Goal: Information Seeking & Learning: Learn about a topic

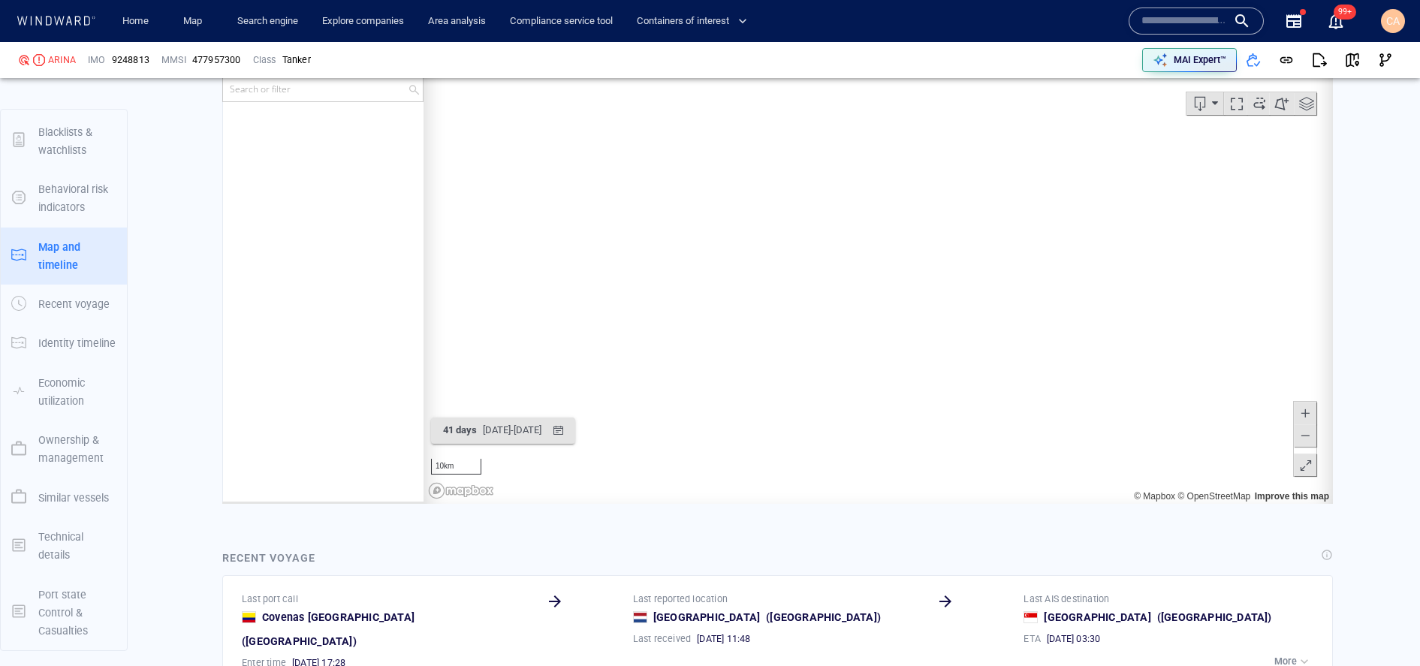
scroll to position [225468, 0]
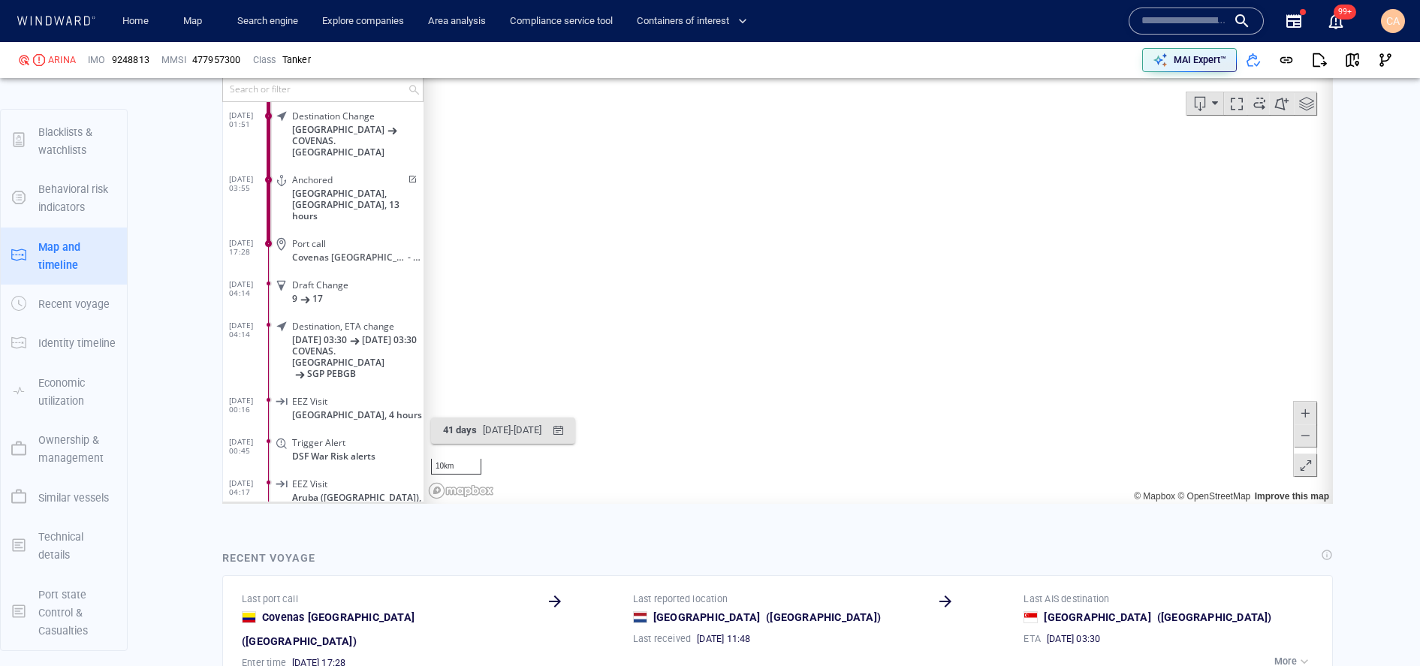
click at [1195, 23] on input "text" at bounding box center [1184, 21] width 86 height 23
paste input "*******"
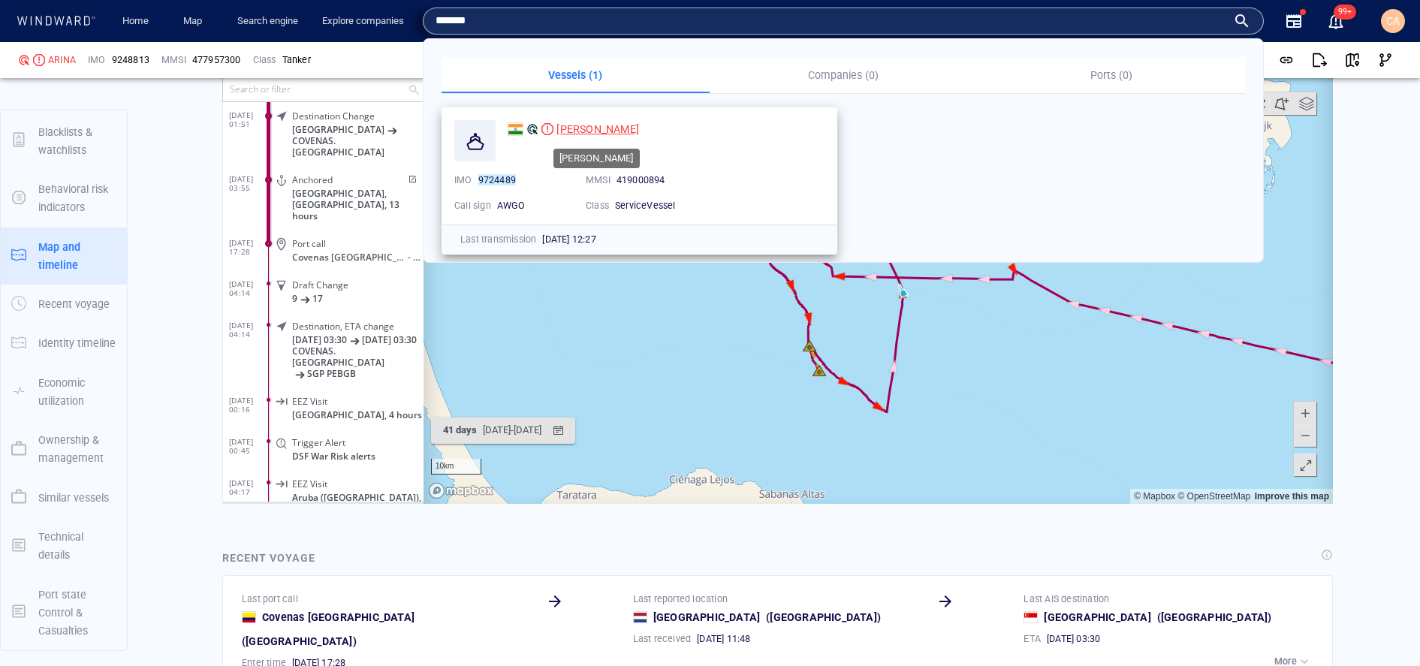
type input "*******"
click at [603, 133] on span "[PERSON_NAME]" at bounding box center [597, 129] width 83 height 12
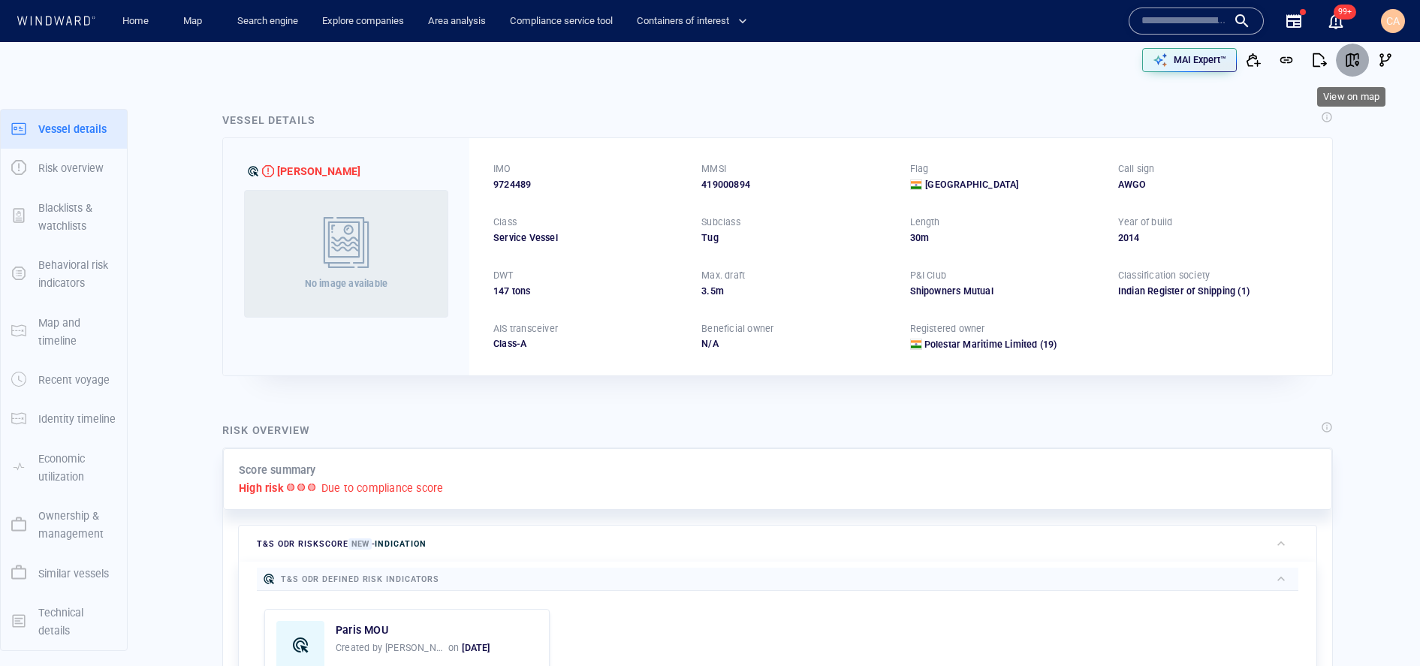
click at [1352, 68] on button "button" at bounding box center [1352, 60] width 33 height 33
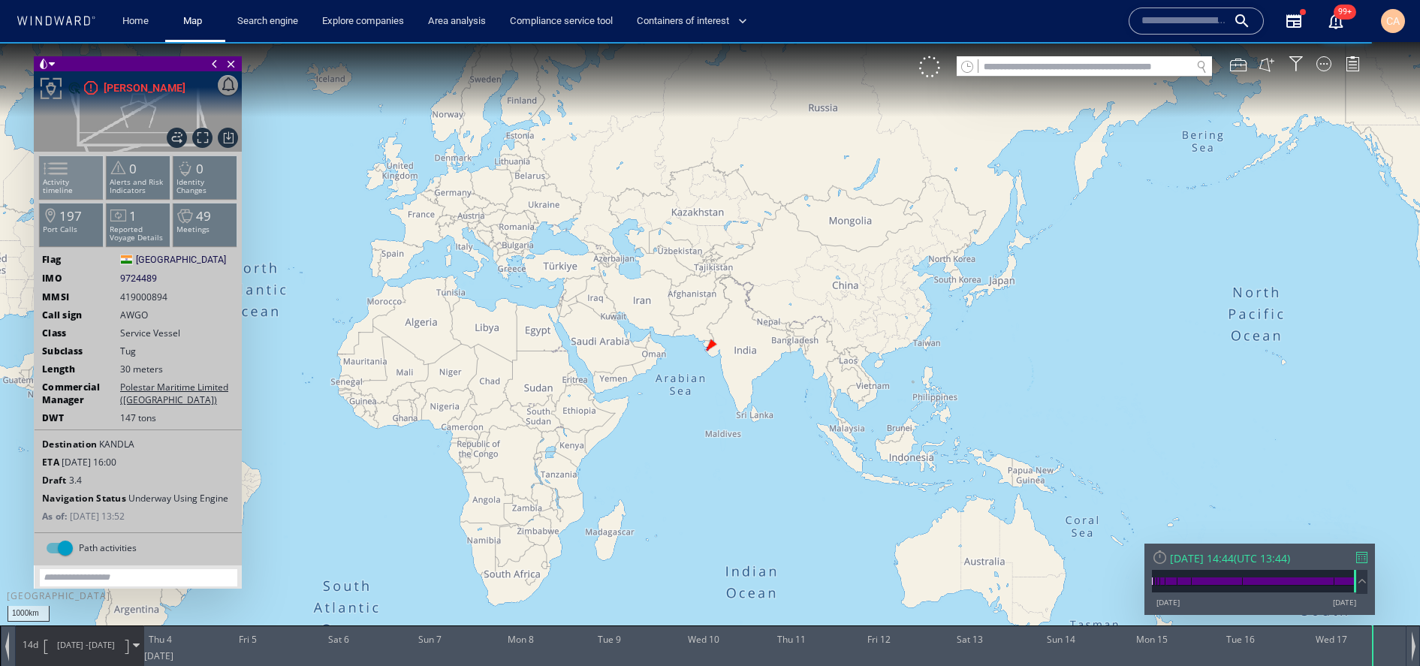
click at [58, 168] on span at bounding box center [46, 169] width 23 height 22
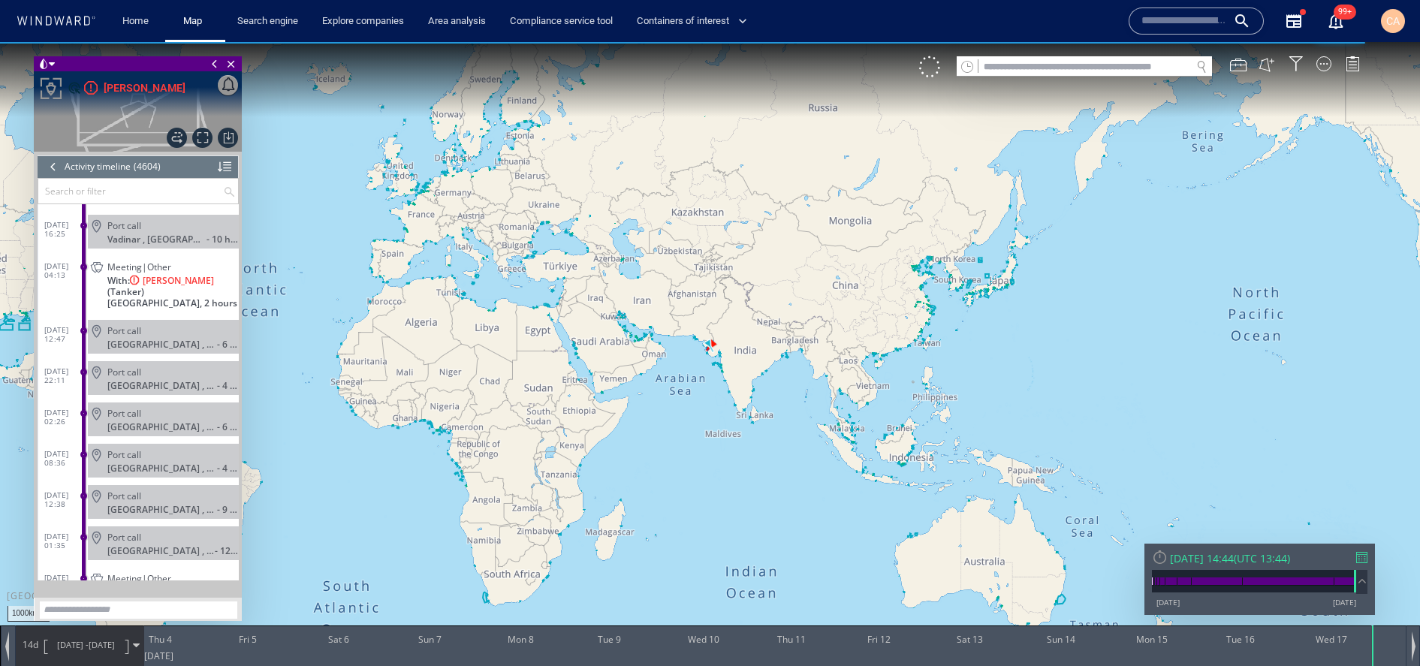
scroll to position [188969, 0]
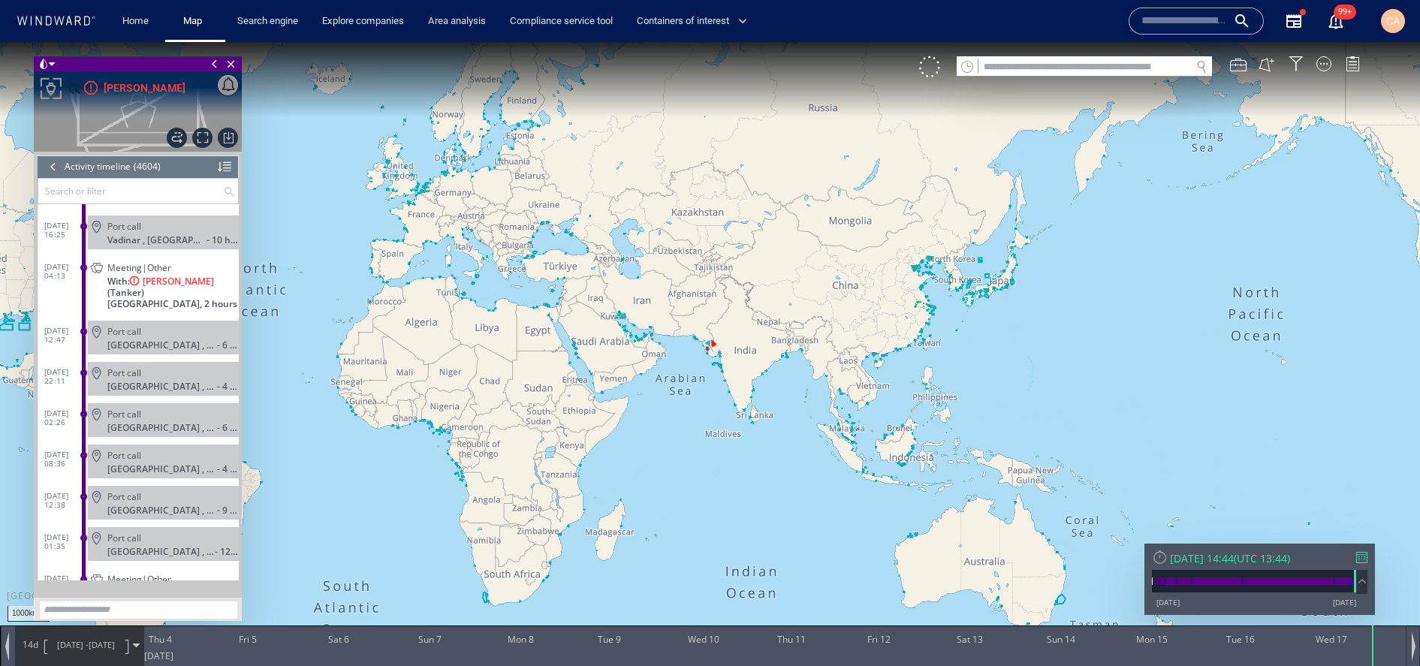
click at [139, 262] on span "Meeting|Other" at bounding box center [139, 267] width 64 height 11
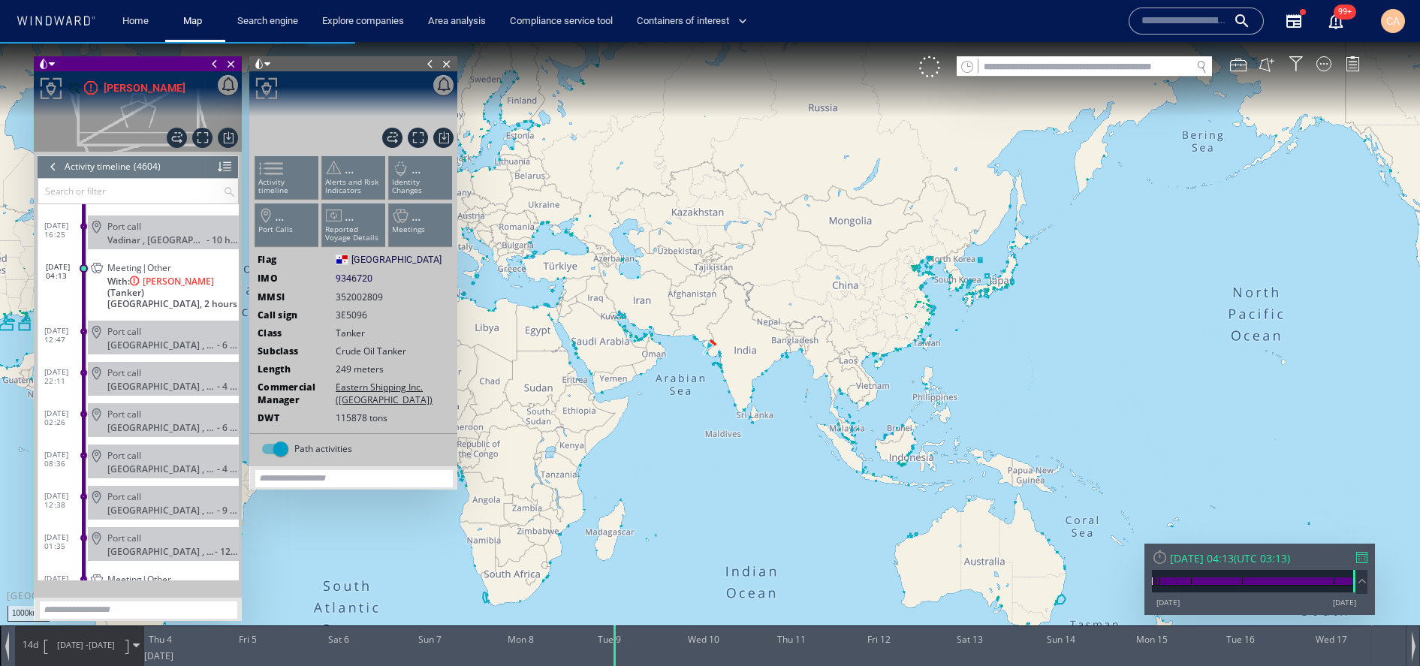
scroll to position [188994, 0]
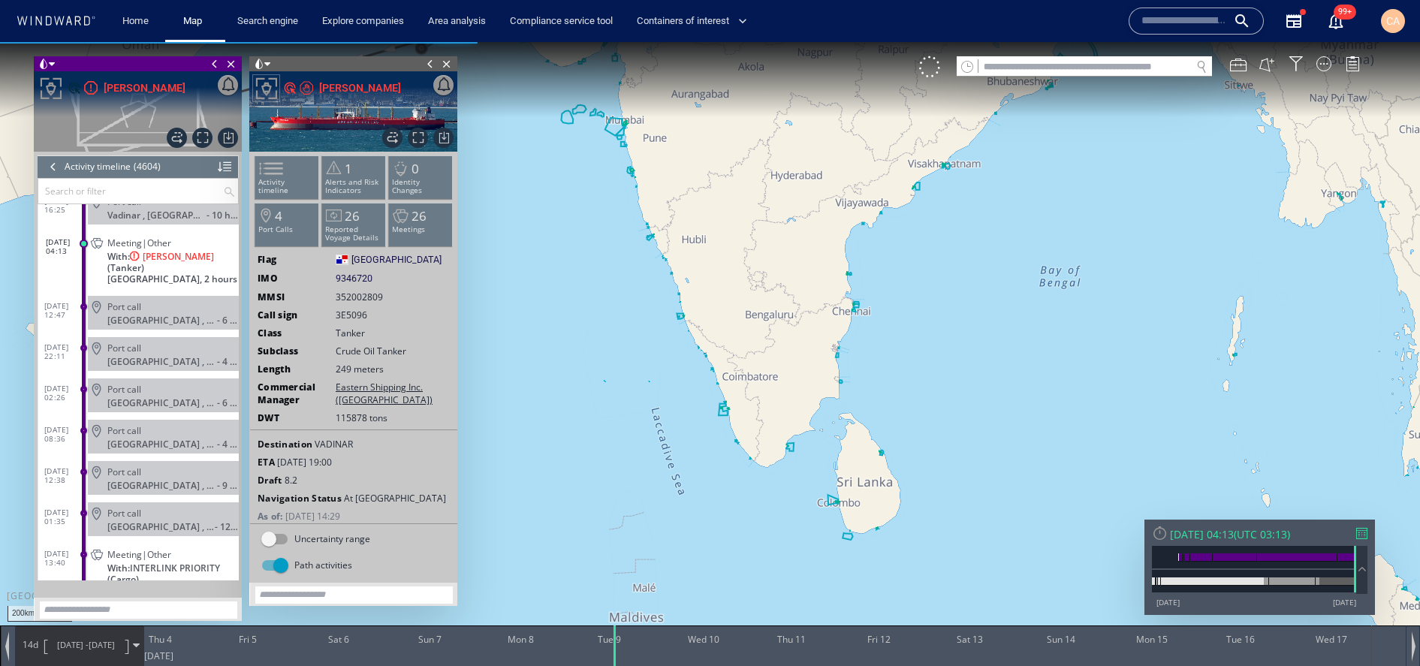
drag, startPoint x: 671, startPoint y: 318, endPoint x: 1058, endPoint y: 591, distance: 473.0
click at [1126, 665] on html "200km © Mapbox © OpenStreetMap Improve this map 0 0 Wed 3 September 2025 Thu 4 …" at bounding box center [710, 354] width 1420 height 624
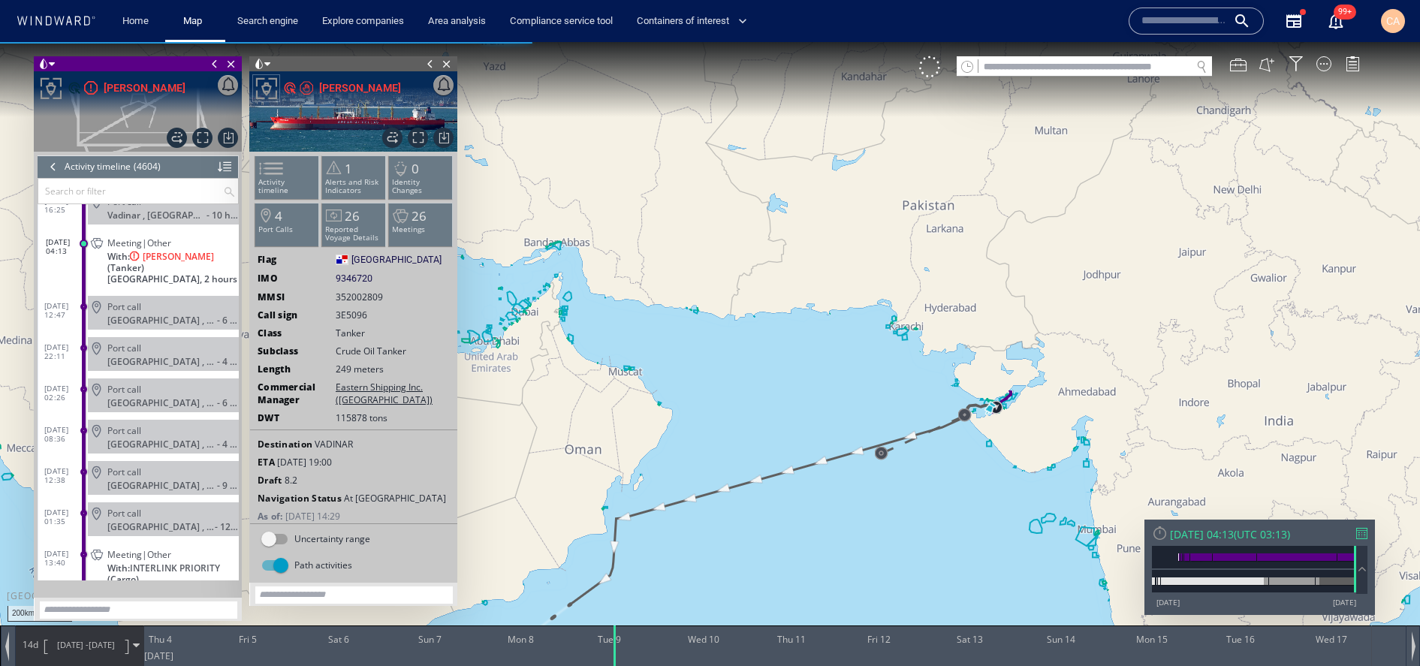
drag, startPoint x: 975, startPoint y: 493, endPoint x: 913, endPoint y: 508, distance: 63.9
click at [913, 508] on canvas "Map" at bounding box center [710, 346] width 1420 height 609
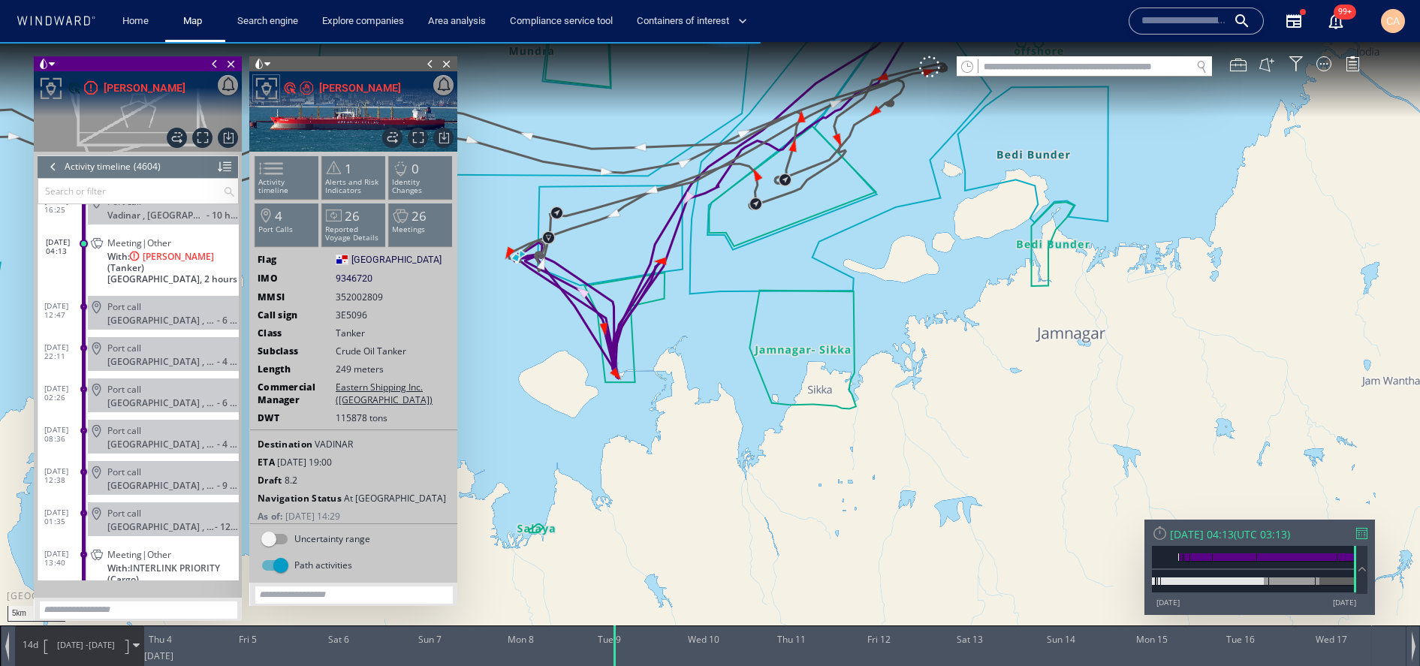
drag, startPoint x: 700, startPoint y: 264, endPoint x: 1009, endPoint y: 424, distance: 347.5
click at [1009, 424] on canvas "Map" at bounding box center [710, 346] width 1420 height 609
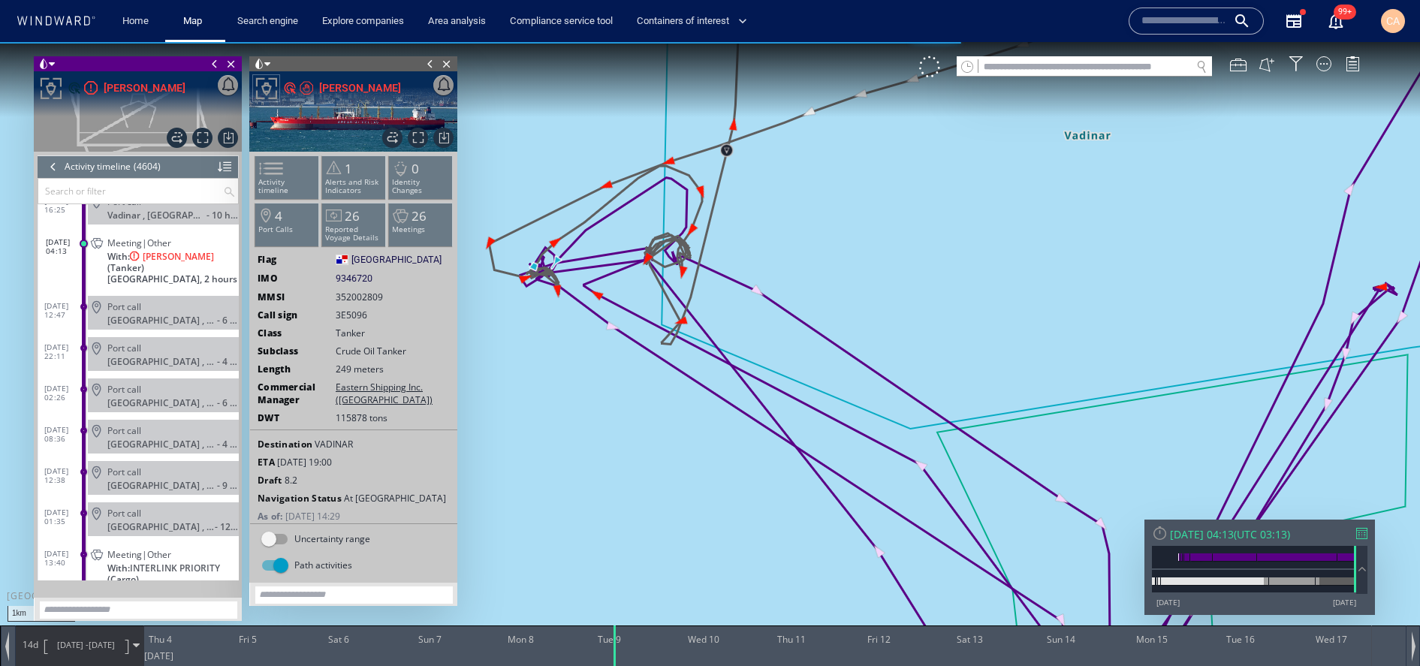
drag, startPoint x: 984, startPoint y: 466, endPoint x: 1182, endPoint y: 487, distance: 199.3
click at [1198, 496] on canvas "Map" at bounding box center [710, 346] width 1420 height 609
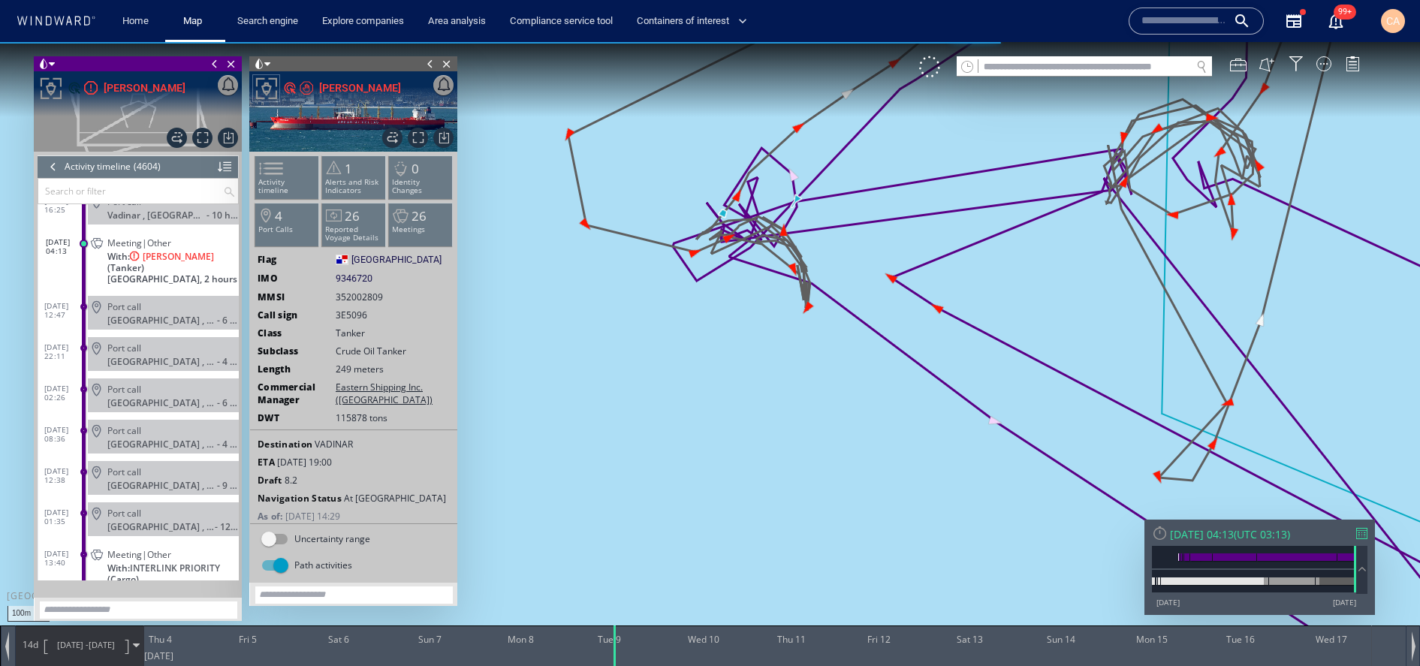
drag, startPoint x: 887, startPoint y: 371, endPoint x: 1096, endPoint y: 598, distance: 309.2
click at [1093, 42] on div "100m © Mapbox © OpenStreetMap Improve this map 0 0 Wed 3 September 2025 Thu 4 F…" at bounding box center [710, 42] width 1420 height 0
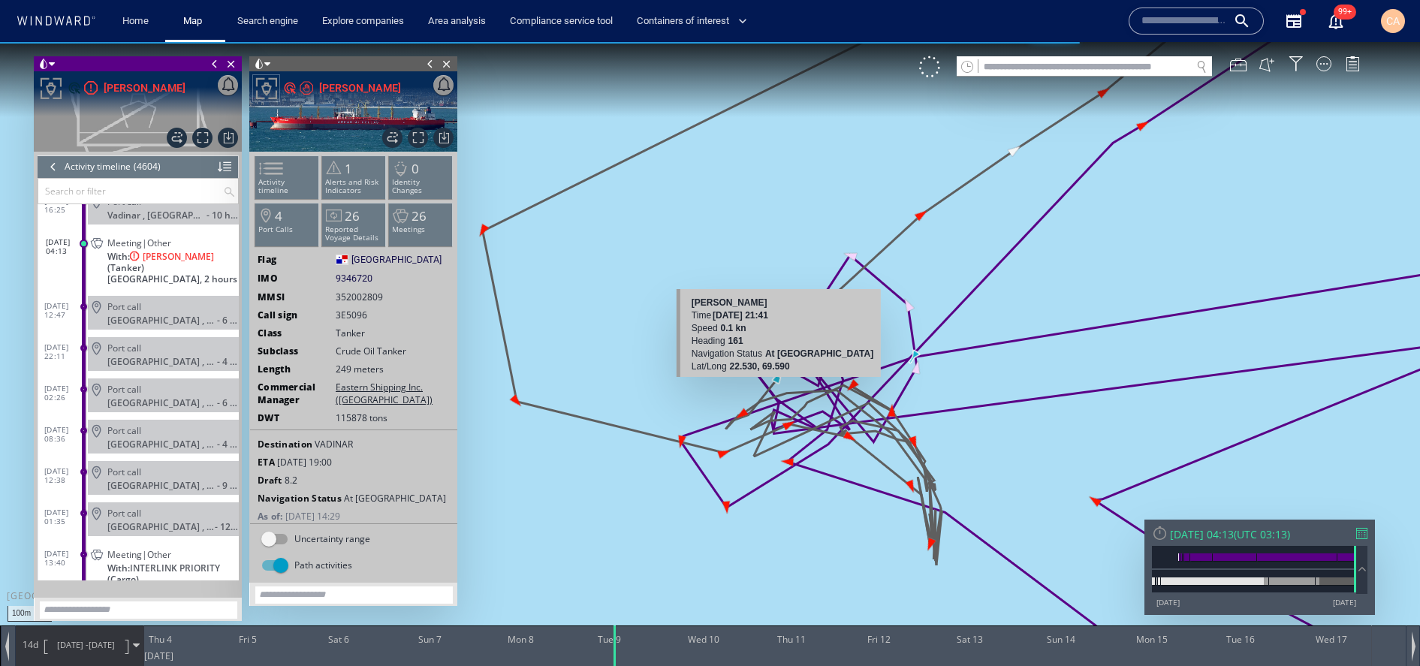
drag, startPoint x: 881, startPoint y: 429, endPoint x: 786, endPoint y: 391, distance: 102.7
click at [786, 391] on canvas "Map" at bounding box center [710, 346] width 1420 height 609
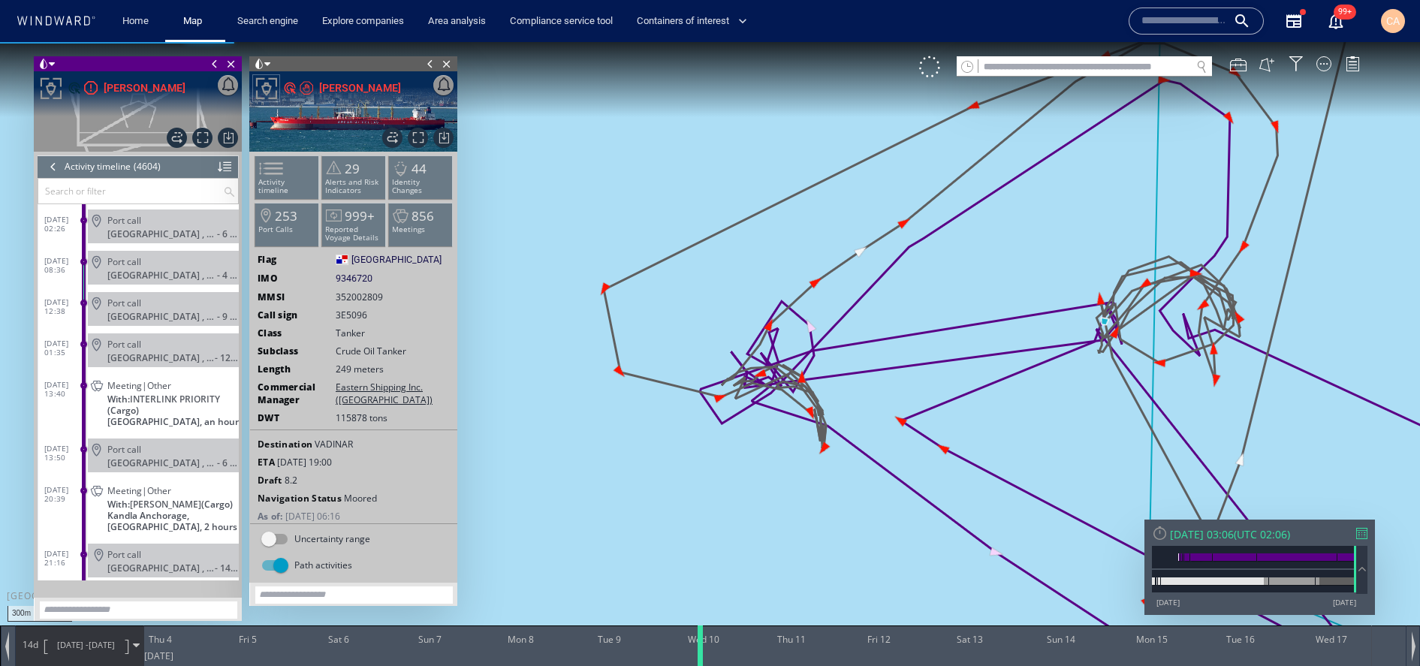
scroll to position [189159, 0]
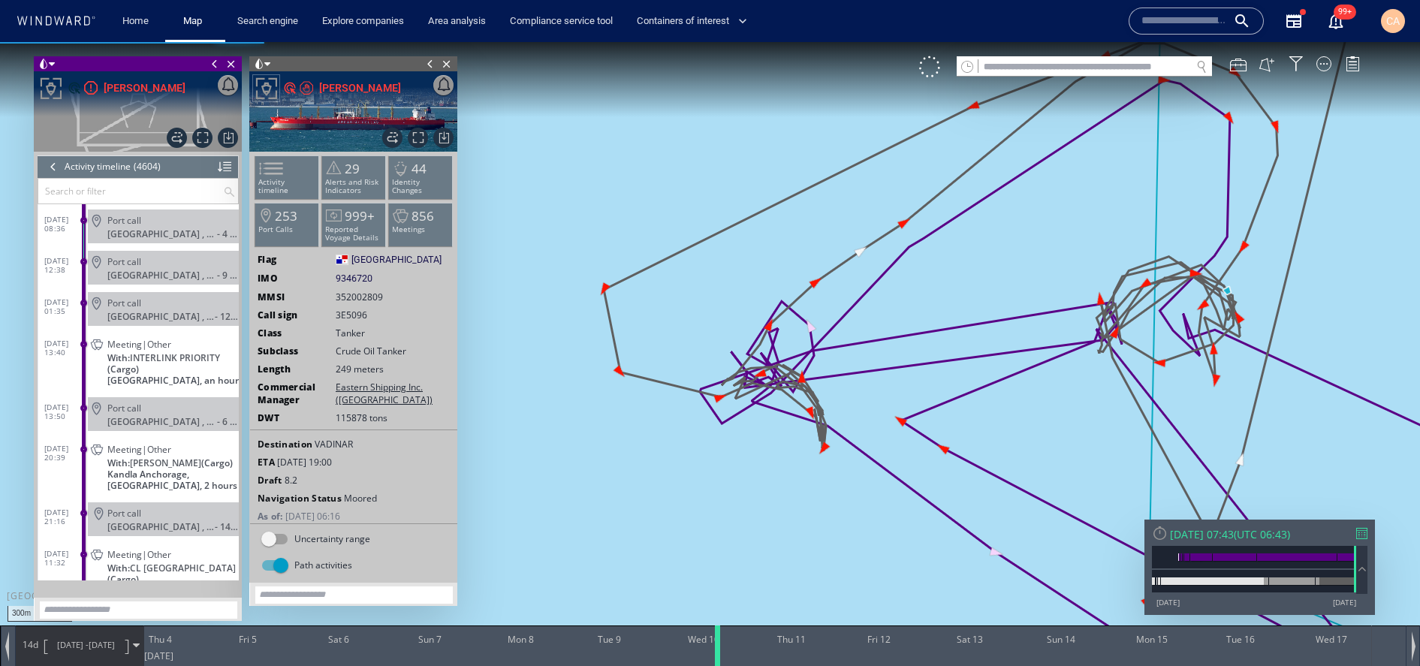
drag, startPoint x: 619, startPoint y: 649, endPoint x: 719, endPoint y: 655, distance: 100.8
click at [719, 655] on div at bounding box center [719, 645] width 15 height 41
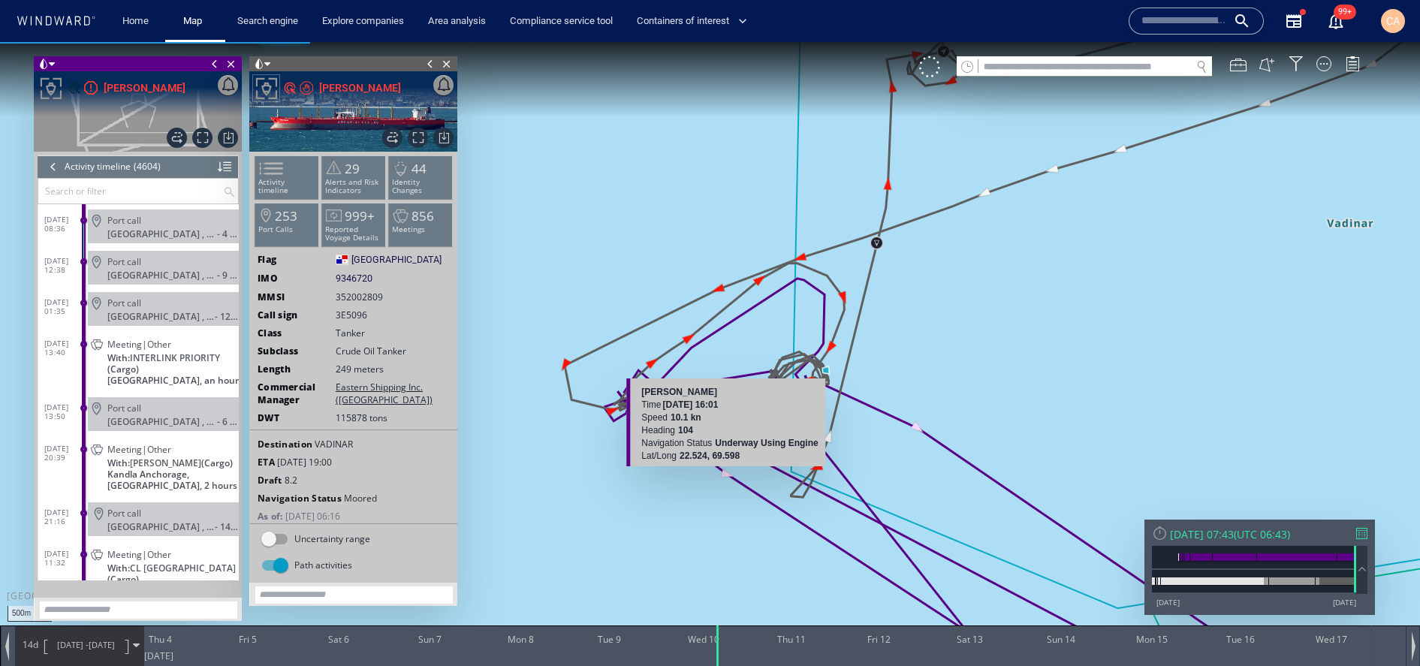
drag, startPoint x: 872, startPoint y: 492, endPoint x: 743, endPoint y: 472, distance: 131.3
click at [716, 462] on div "500m © Mapbox © OpenStreetMap Improve this map JASMINE STAR Time 08 September 2…" at bounding box center [710, 346] width 1420 height 609
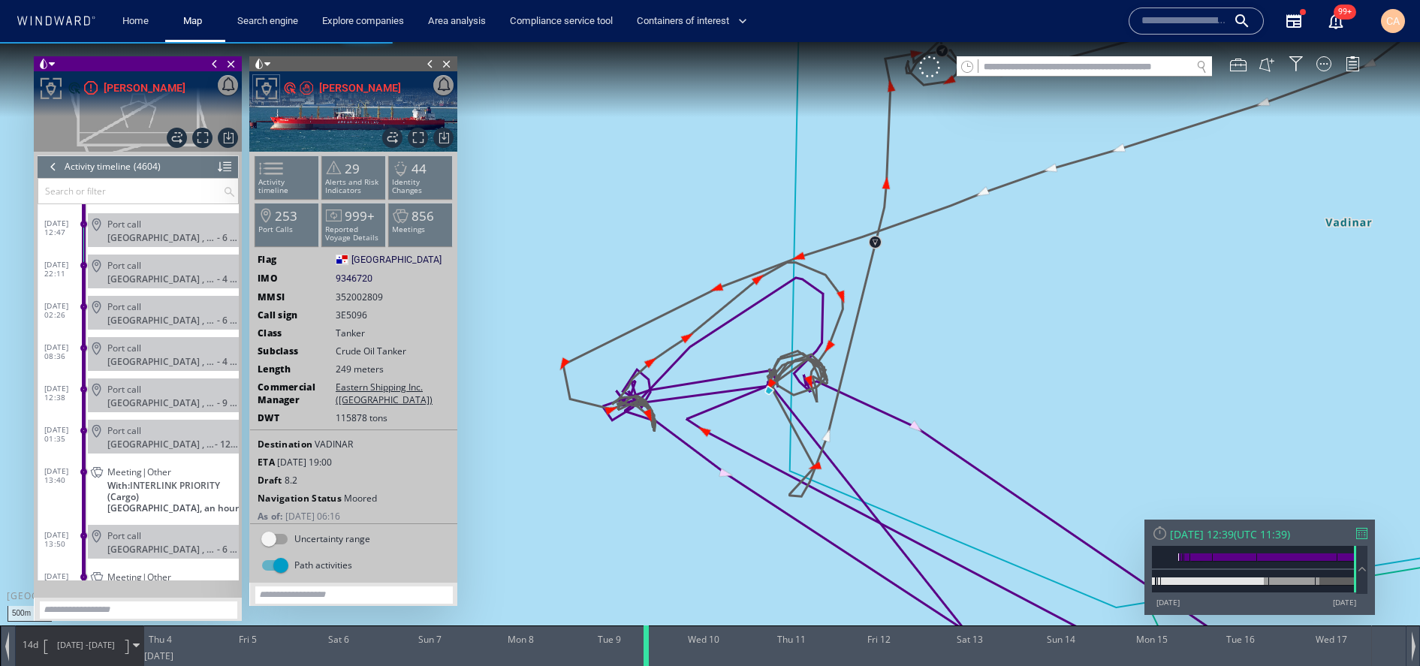
scroll to position [189035, 0]
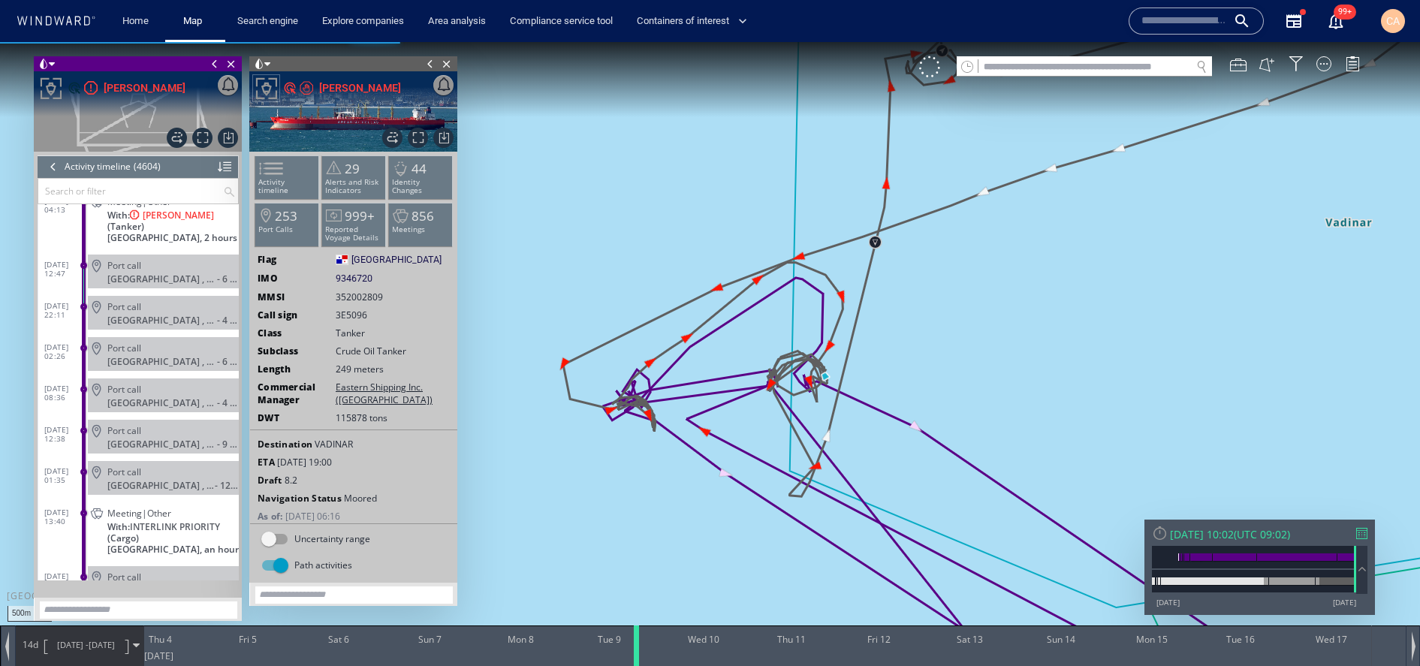
drag, startPoint x: 718, startPoint y: 657, endPoint x: 640, endPoint y: 657, distance: 78.1
click at [640, 657] on div at bounding box center [638, 645] width 15 height 41
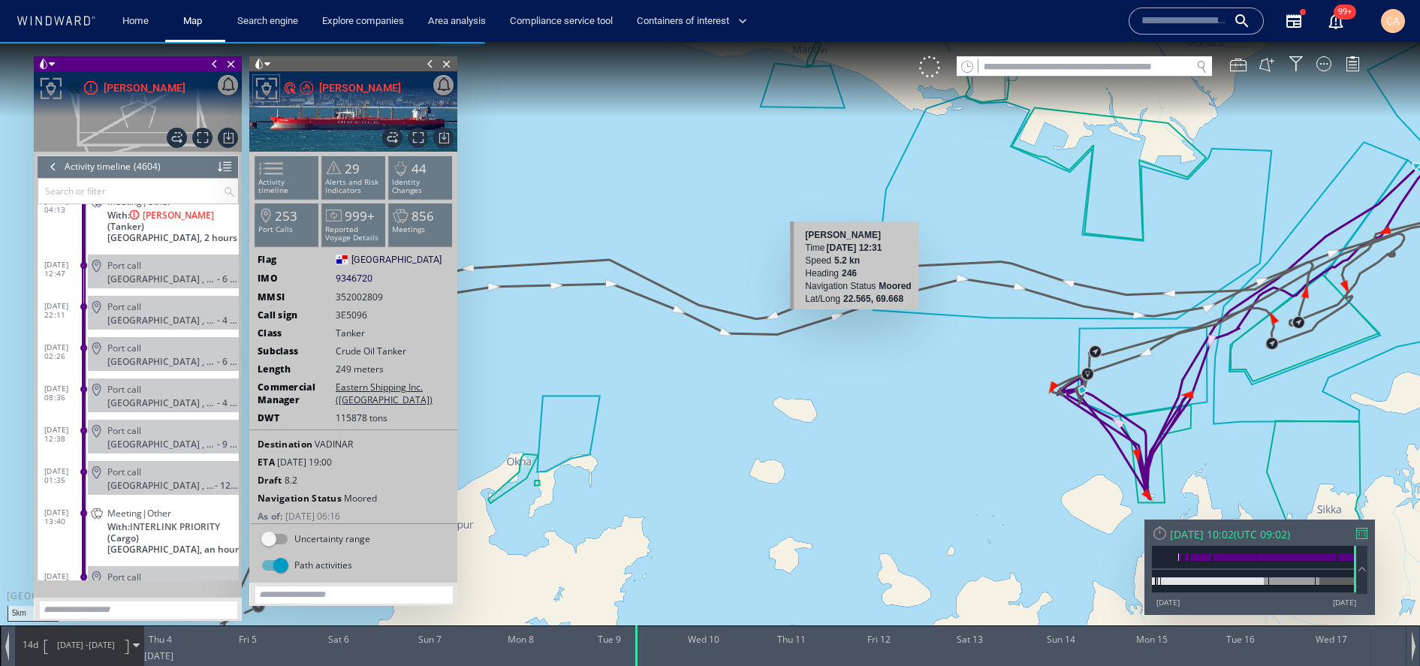
drag, startPoint x: 1028, startPoint y: 338, endPoint x: 860, endPoint y: 316, distance: 168.8
click at [860, 316] on canvas "Map" at bounding box center [710, 346] width 1420 height 609
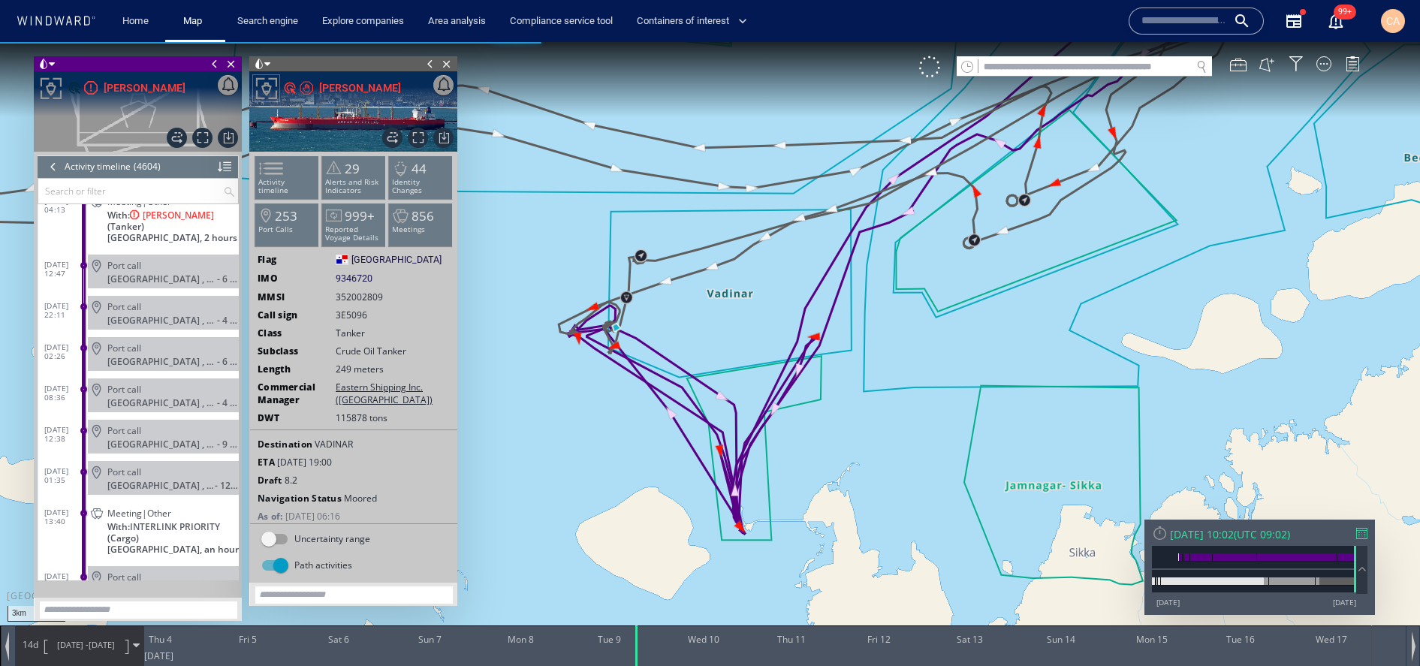
drag, startPoint x: 848, startPoint y: 402, endPoint x: 922, endPoint y: 437, distance: 82.3
click at [923, 437] on canvas "Map" at bounding box center [710, 346] width 1420 height 609
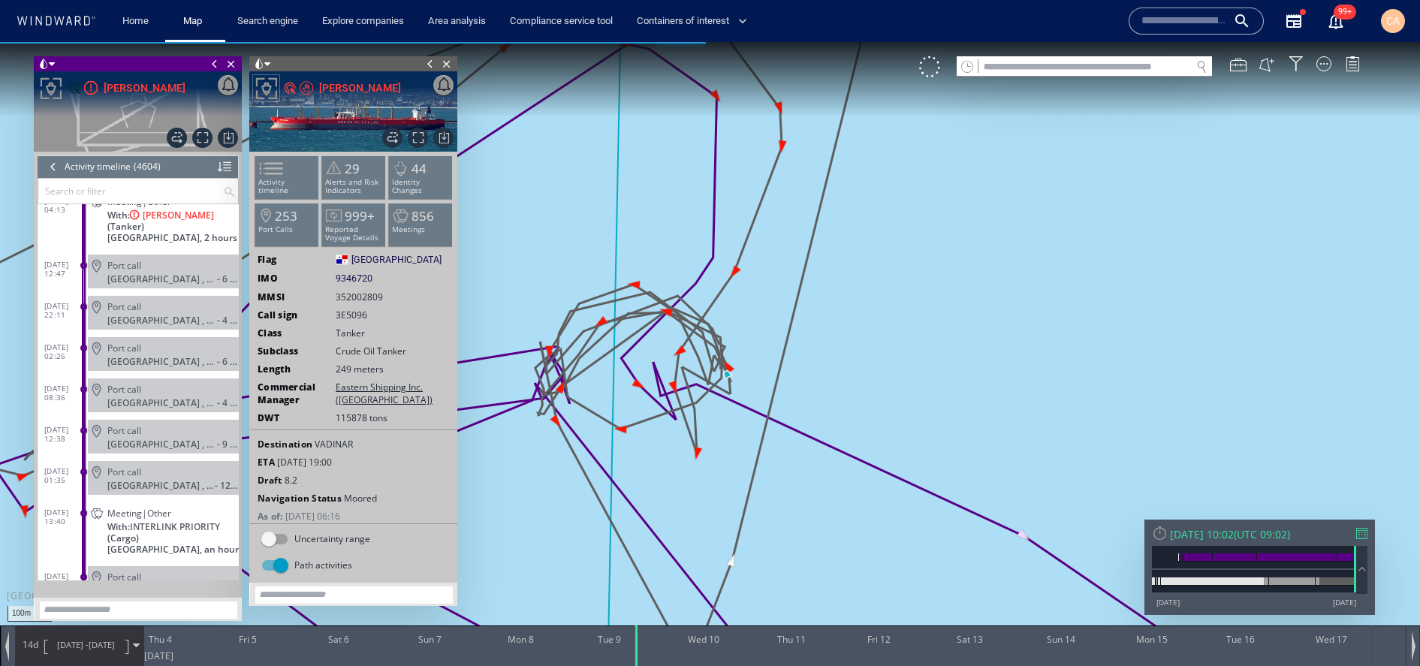
drag, startPoint x: 709, startPoint y: 415, endPoint x: 767, endPoint y: 450, distance: 67.3
click at [770, 458] on canvas "Map" at bounding box center [710, 346] width 1420 height 609
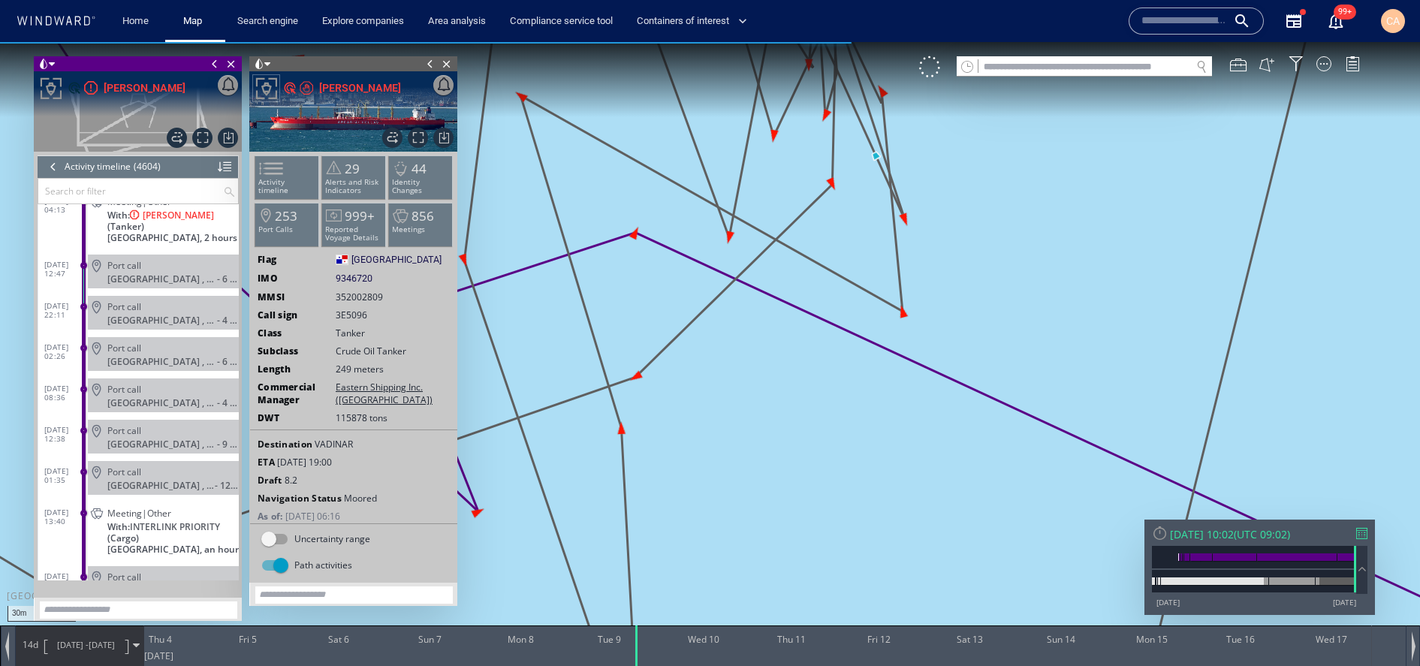
drag, startPoint x: 774, startPoint y: 438, endPoint x: 860, endPoint y: 505, distance: 108.1
click at [858, 505] on canvas "Map" at bounding box center [710, 346] width 1420 height 609
